Goal: Transaction & Acquisition: Download file/media

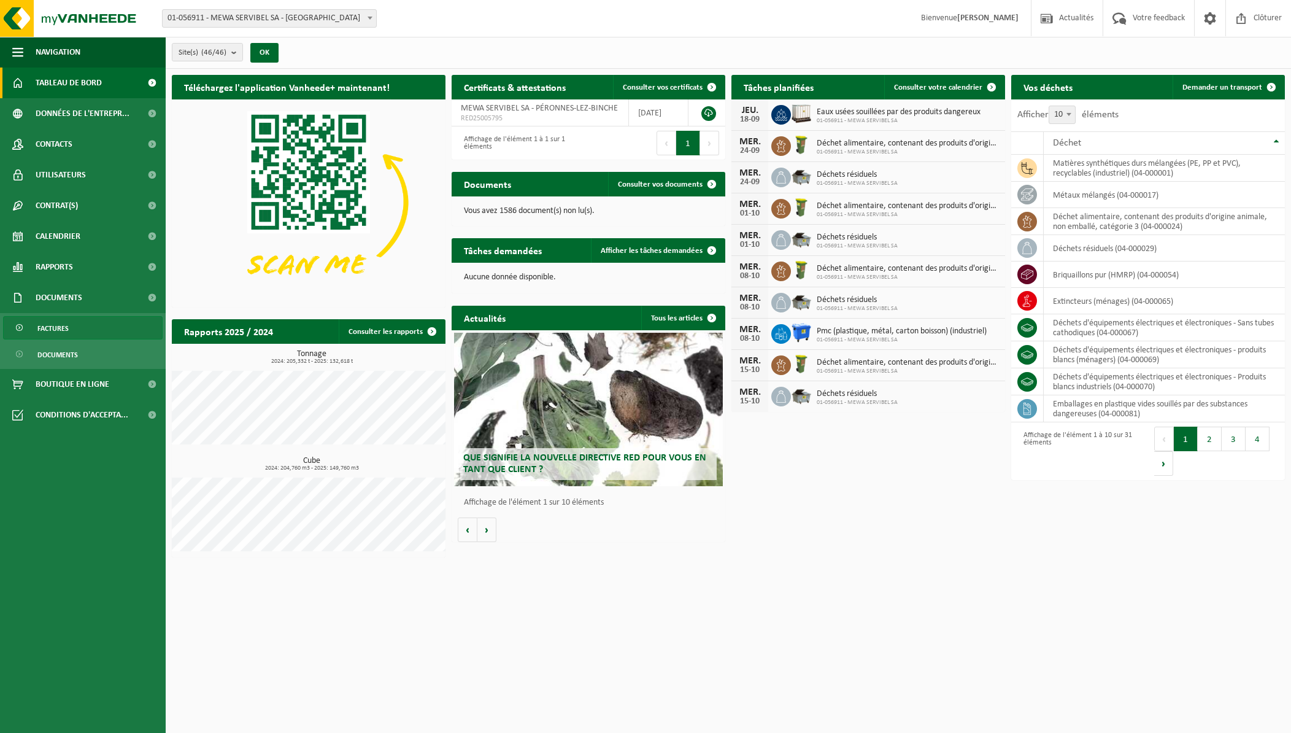
click at [64, 327] on span "Factures" at bounding box center [52, 328] width 31 height 23
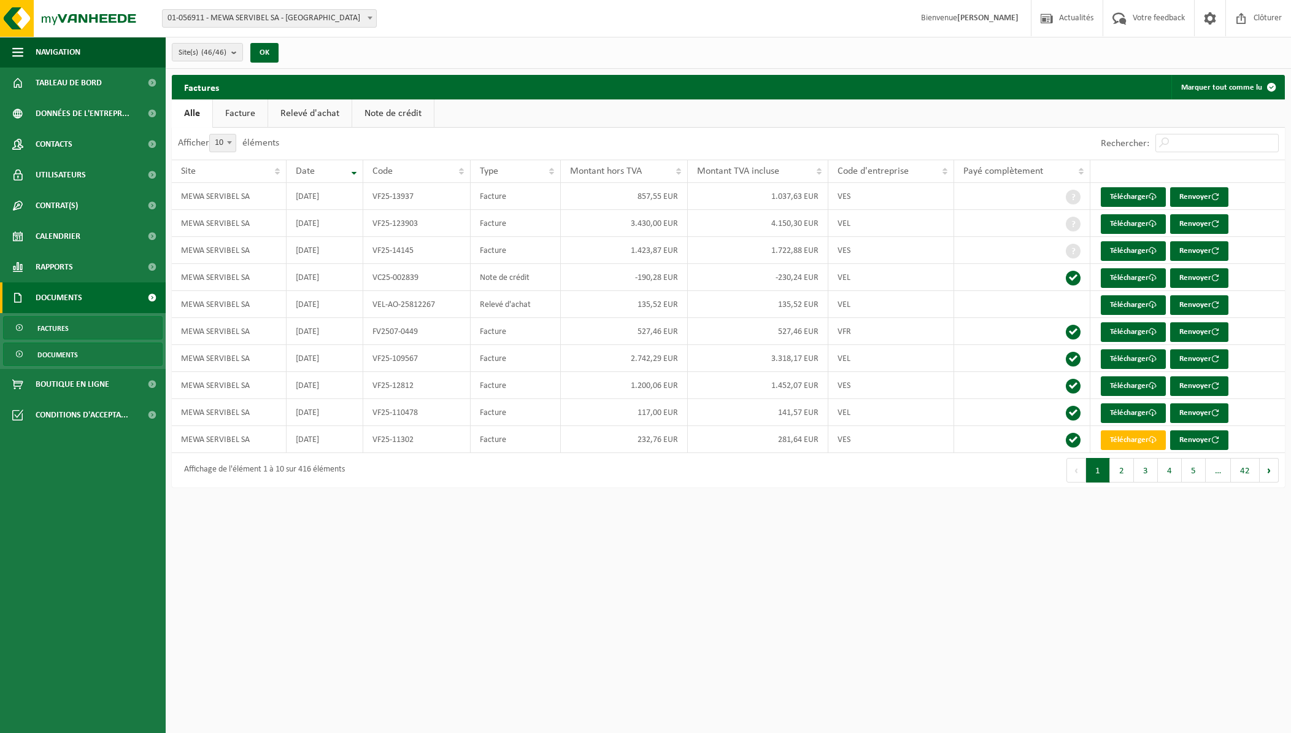
click at [76, 351] on span "Documents" at bounding box center [57, 354] width 41 height 23
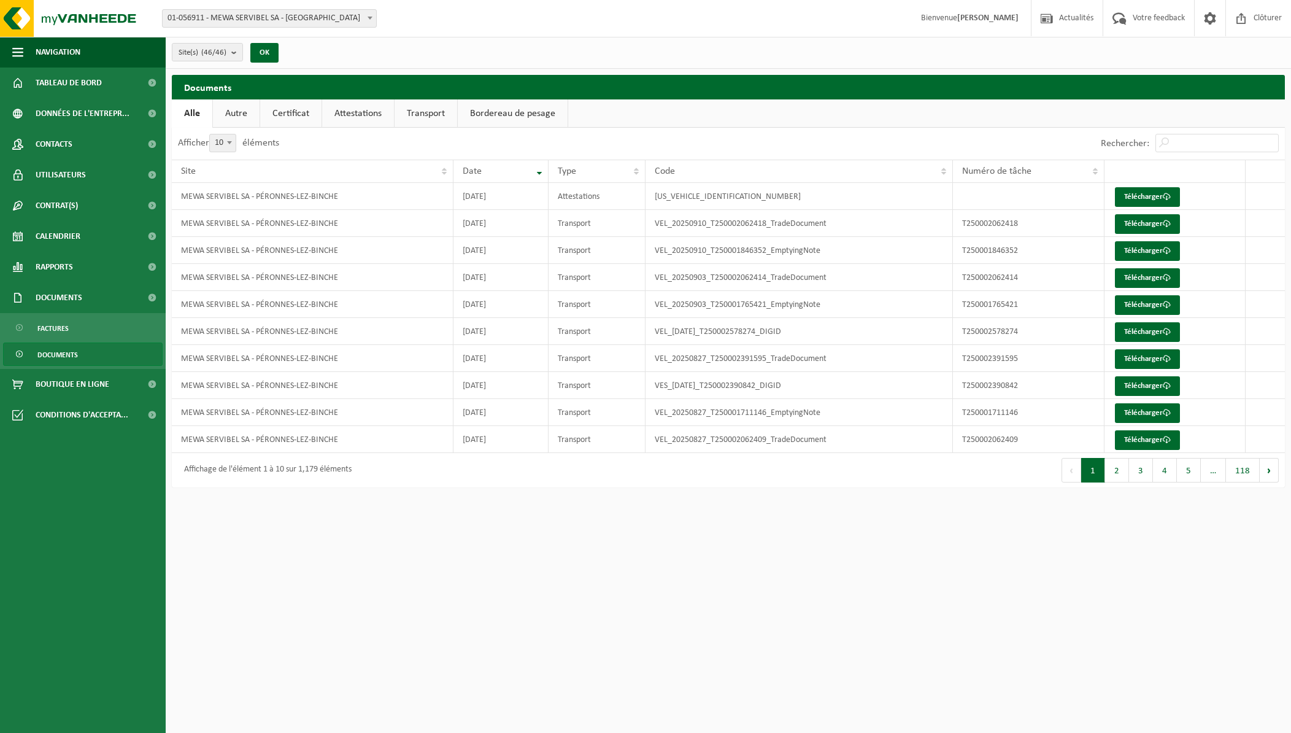
click at [297, 108] on link "Certificat" at bounding box center [290, 113] width 61 height 28
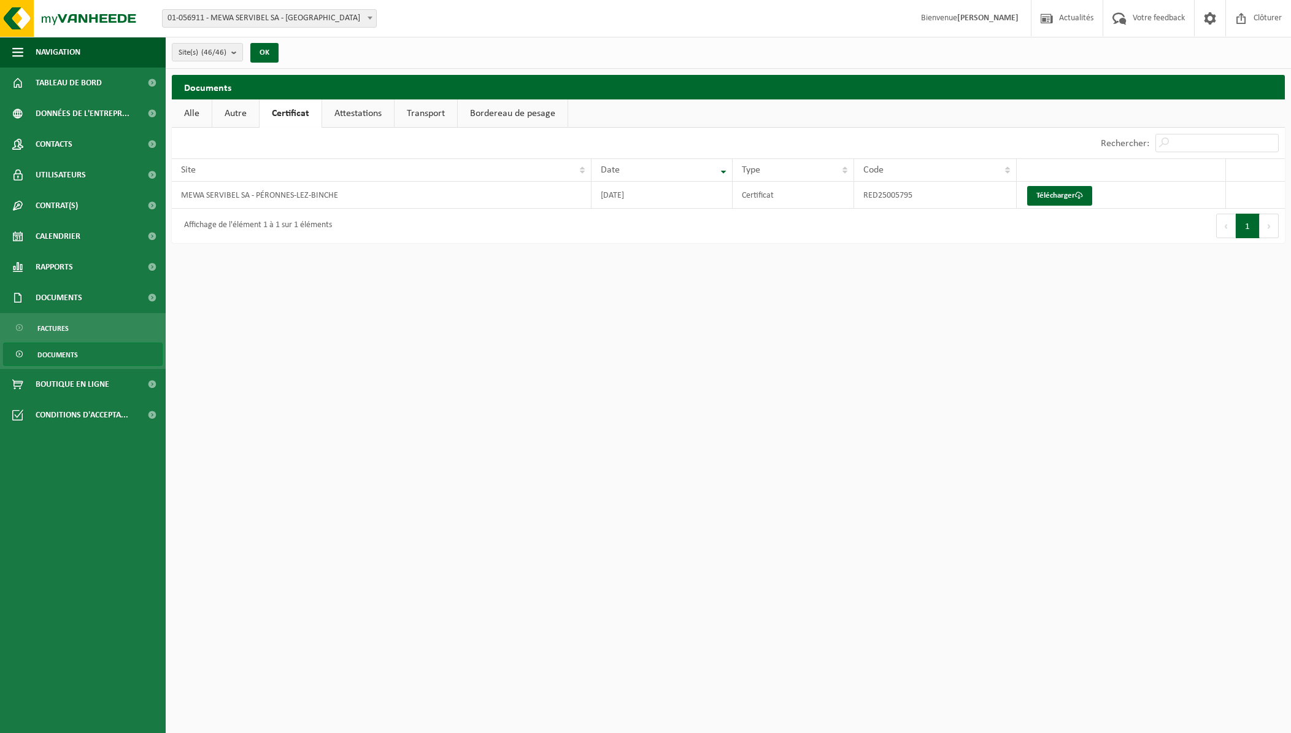
click at [356, 115] on link "Attestations" at bounding box center [358, 113] width 72 height 28
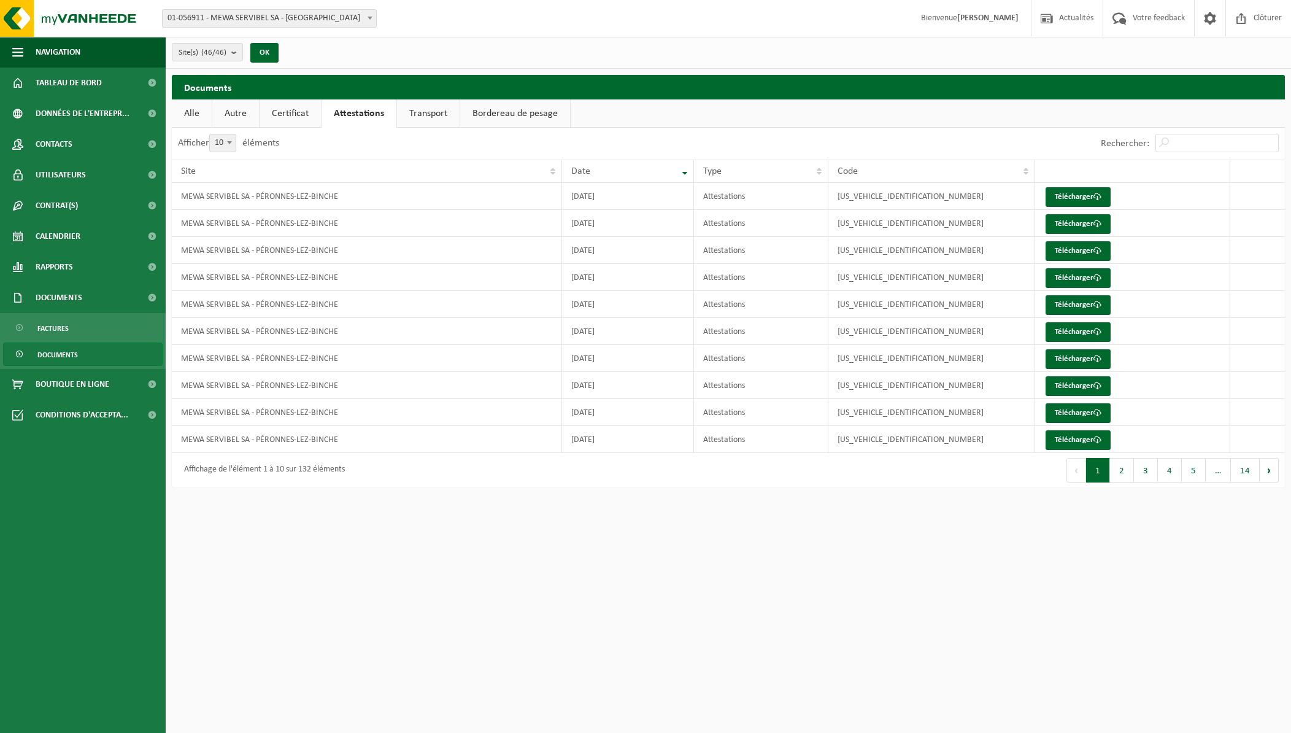
click at [418, 112] on link "Transport" at bounding box center [428, 113] width 63 height 28
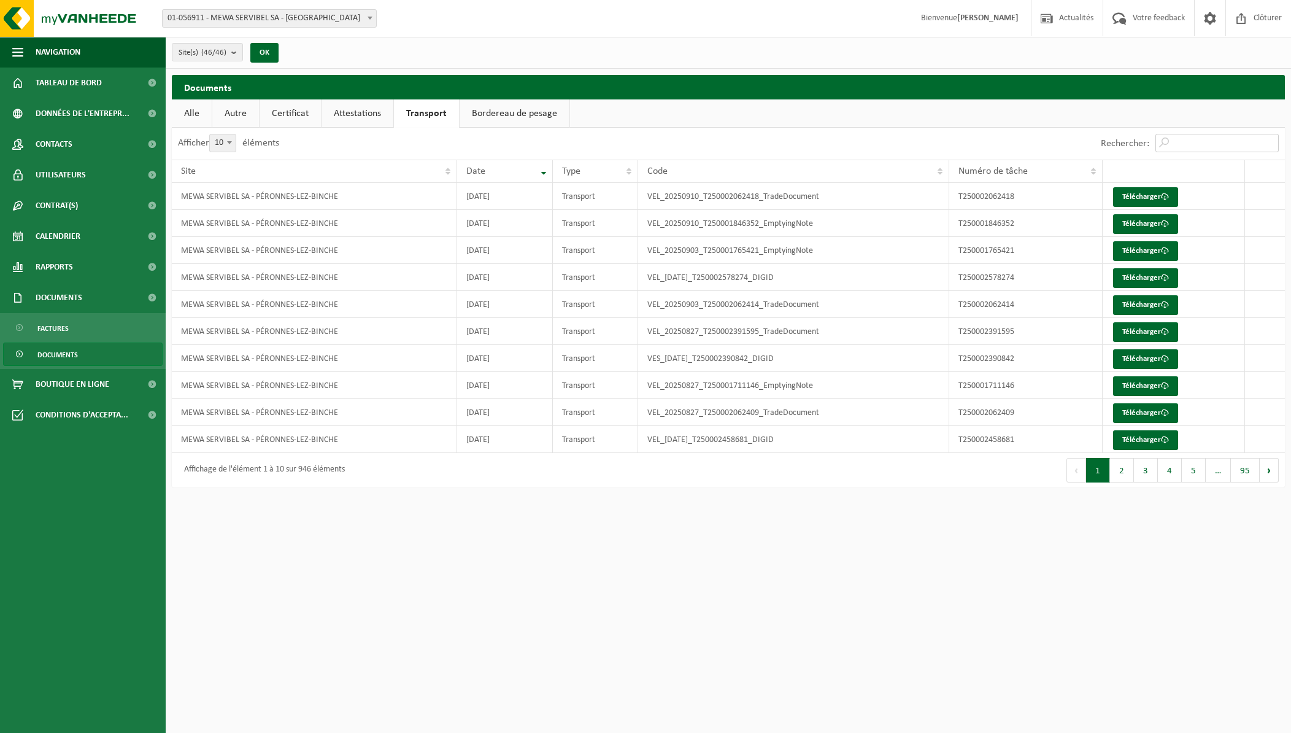
click at [1213, 142] on input "Rechercher:" at bounding box center [1217, 143] width 123 height 18
type input "digid"
click at [1152, 474] on button "2" at bounding box center [1152, 470] width 24 height 25
click at [1178, 475] on button "3" at bounding box center [1176, 470] width 24 height 25
click at [1152, 278] on link "Télécharger" at bounding box center [1145, 278] width 65 height 20
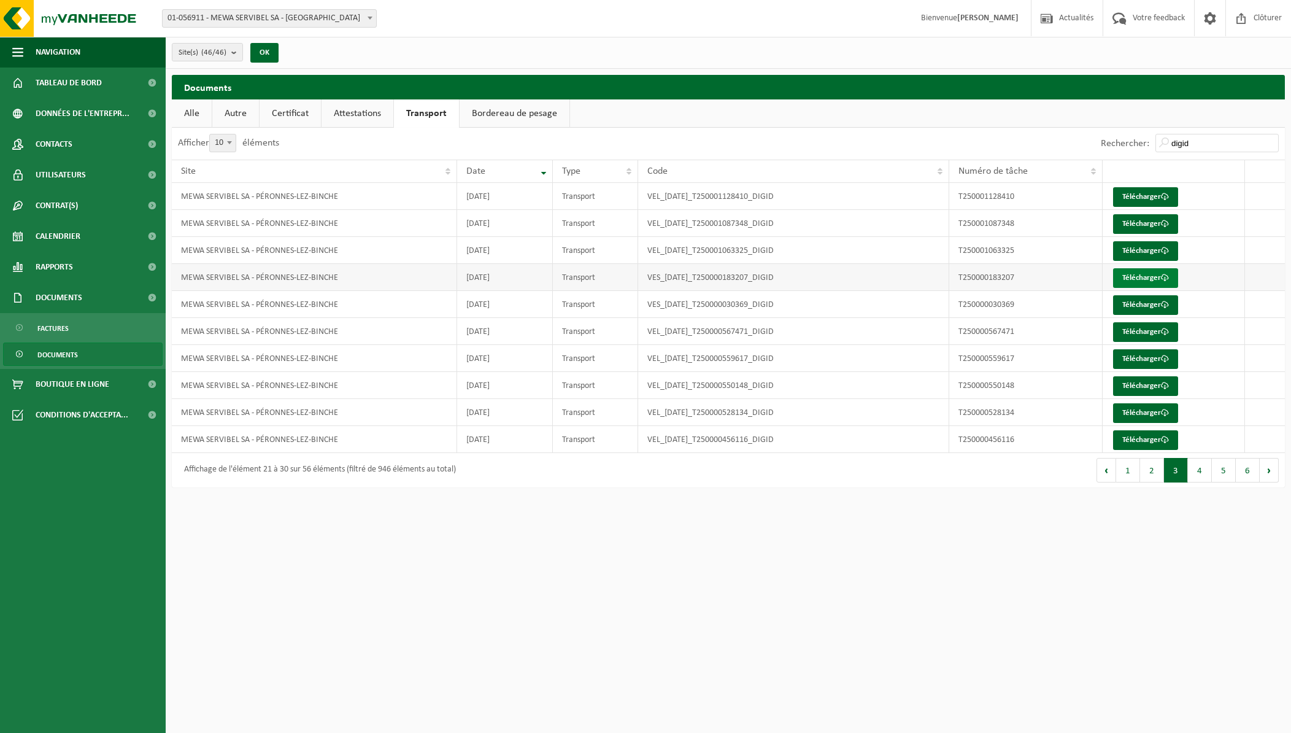
click at [1132, 274] on link "Télécharger" at bounding box center [1145, 278] width 65 height 20
click at [1139, 250] on link "Télécharger" at bounding box center [1145, 251] width 65 height 20
click at [1127, 250] on link "Télécharger" at bounding box center [1145, 251] width 65 height 20
click at [1149, 223] on link "Télécharger" at bounding box center [1145, 224] width 65 height 20
click at [1140, 194] on link "Télécharger" at bounding box center [1145, 197] width 65 height 20
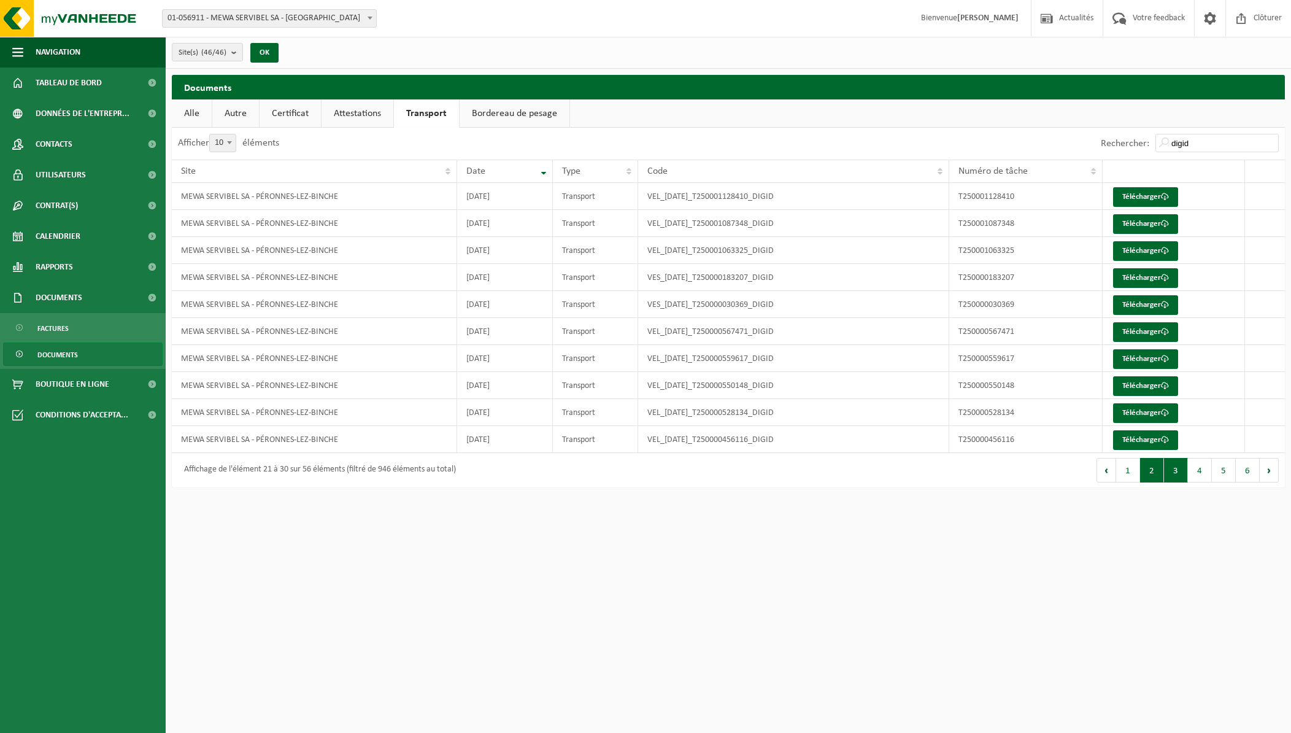
click at [1156, 477] on button "2" at bounding box center [1152, 470] width 24 height 25
click at [1147, 441] on link "Télécharger" at bounding box center [1145, 440] width 65 height 20
click at [1138, 410] on link "Télécharger" at bounding box center [1145, 413] width 65 height 20
click at [1137, 381] on link "Télécharger" at bounding box center [1145, 386] width 65 height 20
click at [1148, 358] on link "Télécharger" at bounding box center [1145, 359] width 65 height 20
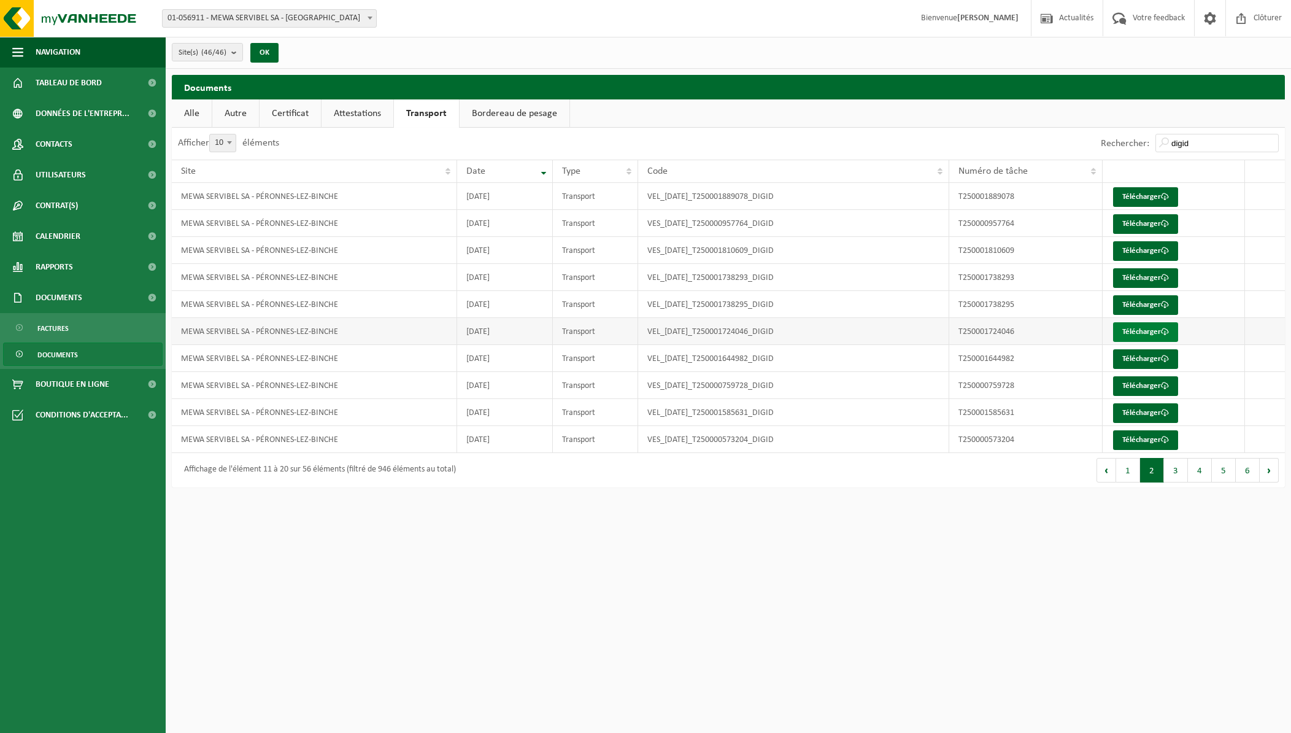
click at [1141, 331] on link "Télécharger" at bounding box center [1145, 332] width 65 height 20
click at [1151, 304] on link "Télécharger" at bounding box center [1145, 305] width 65 height 20
click at [1130, 250] on link "Télécharger" at bounding box center [1145, 251] width 65 height 20
click at [1137, 220] on link "Télécharger" at bounding box center [1145, 224] width 65 height 20
click at [1139, 197] on link "Télécharger" at bounding box center [1145, 197] width 65 height 20
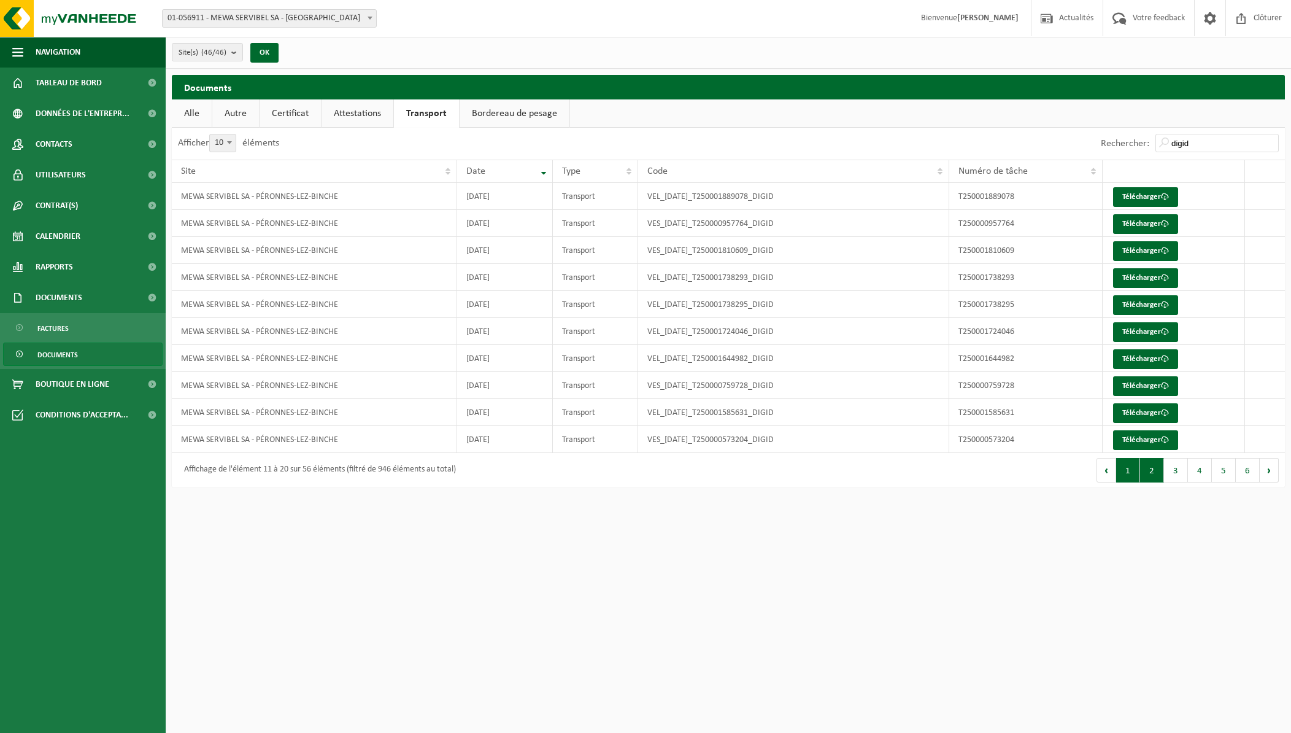
click at [1132, 473] on button "1" at bounding box center [1128, 470] width 24 height 25
click at [1154, 439] on link "Télécharger" at bounding box center [1145, 440] width 65 height 20
click at [1142, 414] on link "Télécharger" at bounding box center [1145, 413] width 65 height 20
click at [1139, 411] on link "Télécharger" at bounding box center [1145, 413] width 65 height 20
click at [1143, 382] on link "Télécharger" at bounding box center [1145, 386] width 65 height 20
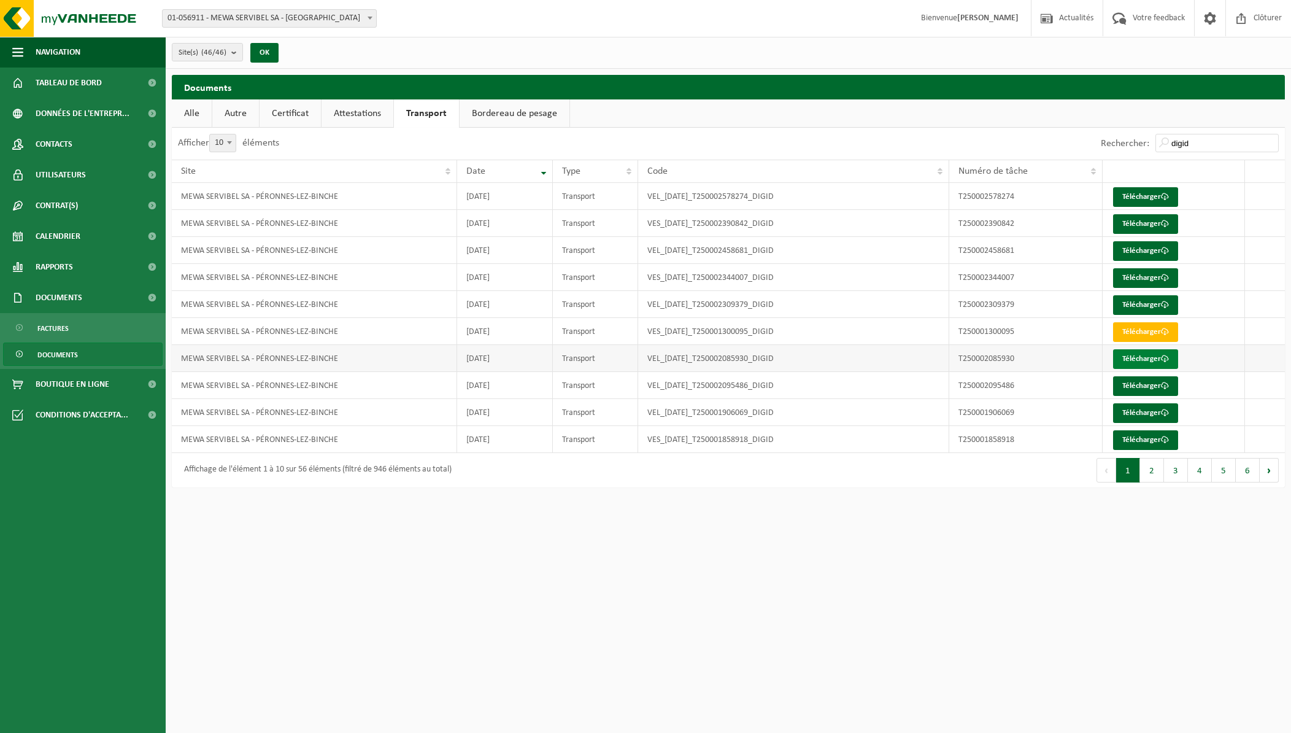
click at [1151, 359] on link "Télécharger" at bounding box center [1145, 359] width 65 height 20
click at [1150, 360] on link "Télécharger" at bounding box center [1145, 359] width 65 height 20
click at [997, 574] on html "Site: 01-056911 - MEWA SERVIBEL SA - [GEOGRAPHIC_DATA]-[GEOGRAPHIC_DATA]-BINCHE…" at bounding box center [645, 366] width 1291 height 733
click at [1142, 329] on link "Télécharger" at bounding box center [1145, 332] width 65 height 20
click at [1141, 303] on link "Télécharger" at bounding box center [1145, 305] width 65 height 20
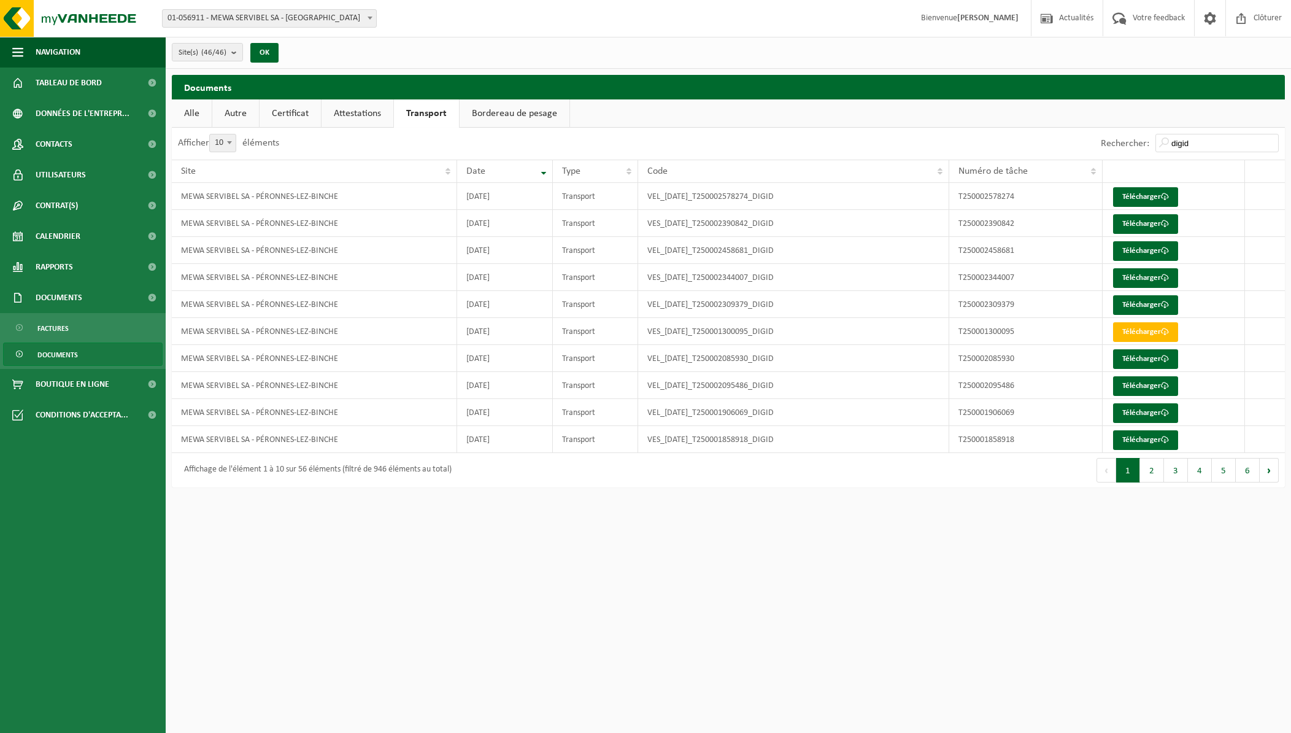
click at [299, 118] on link "Certificat" at bounding box center [290, 113] width 61 height 28
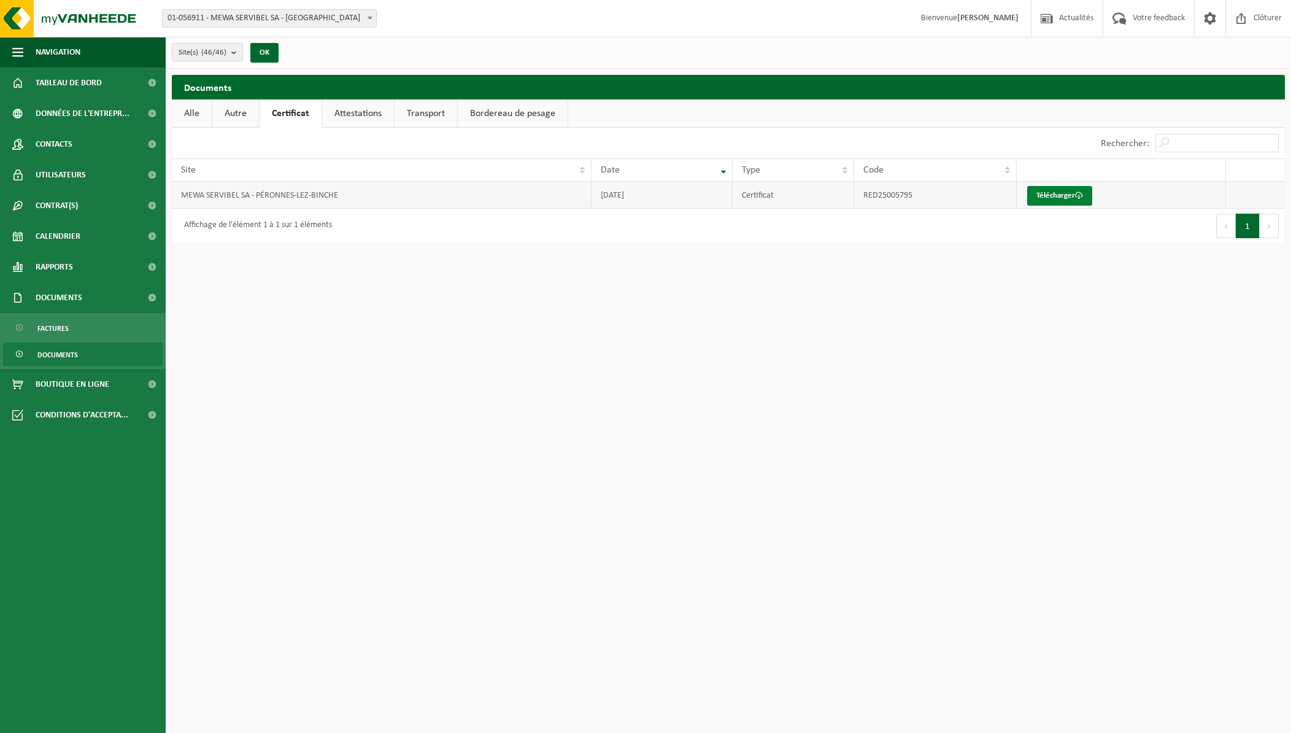
click at [1070, 195] on link "Télécharger" at bounding box center [1059, 196] width 65 height 20
click at [365, 112] on link "Attestations" at bounding box center [358, 113] width 72 height 28
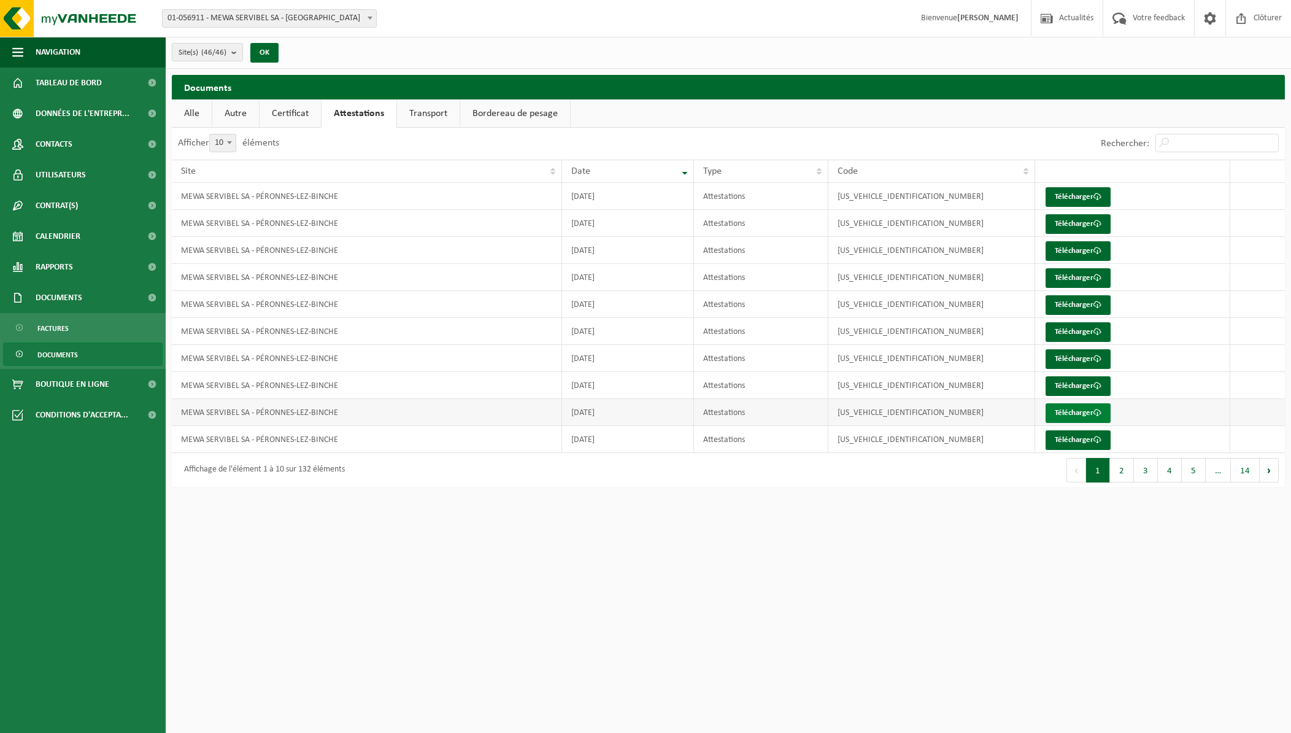
click at [1086, 407] on link "Télécharger" at bounding box center [1078, 413] width 65 height 20
click at [1064, 413] on link "Télécharger" at bounding box center [1078, 413] width 65 height 20
click at [1077, 384] on link "Télécharger" at bounding box center [1078, 386] width 65 height 20
click at [1063, 363] on link "Télécharger" at bounding box center [1078, 359] width 65 height 20
click at [1077, 333] on link "Télécharger" at bounding box center [1078, 332] width 65 height 20
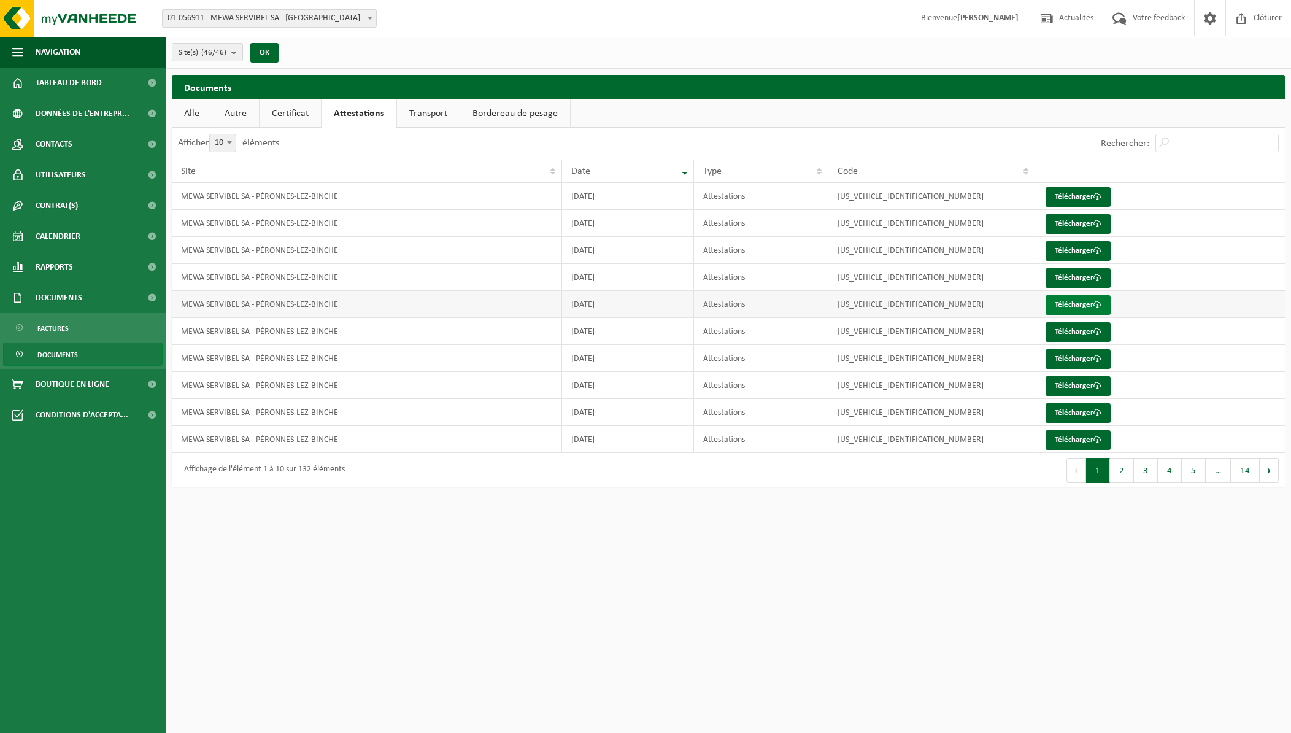
click at [1074, 306] on link "Télécharger" at bounding box center [1078, 305] width 65 height 20
click at [1068, 279] on link "Télécharger" at bounding box center [1078, 278] width 65 height 20
click at [1076, 249] on link "Télécharger" at bounding box center [1078, 251] width 65 height 20
